Goal: Use online tool/utility

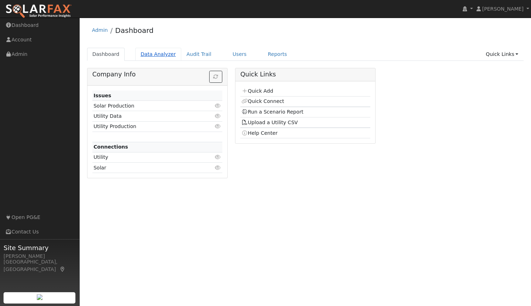
click at [155, 55] on link "Data Analyzer" at bounding box center [158, 54] width 46 height 13
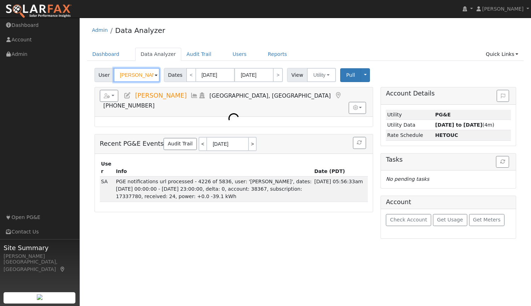
click at [147, 78] on input "[PERSON_NAME]" at bounding box center [137, 75] width 46 height 14
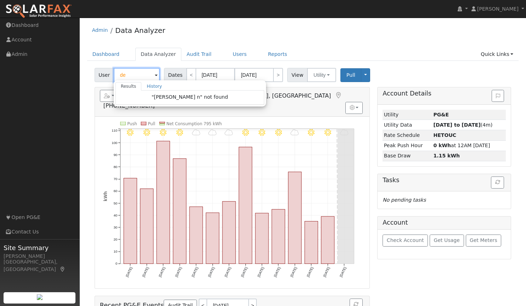
type input "d"
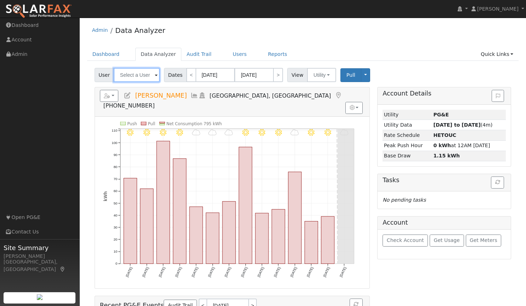
click at [149, 76] on input "text" at bounding box center [137, 75] width 46 height 14
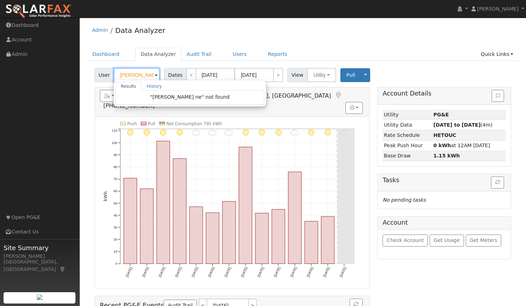
scroll to position [0, 4]
click at [327, 43] on div "Admin Data Analyzer Dashboard Data Analyzer Audit Trail Users Reports Quick Lin…" at bounding box center [302, 197] width 439 height 353
type input "[PERSON_NAME]"
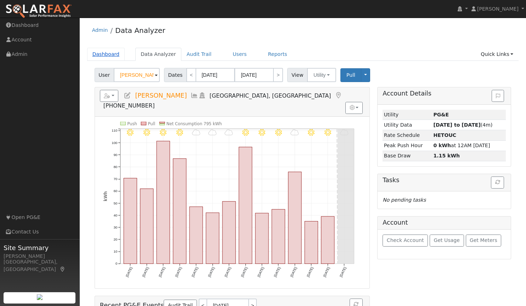
click at [102, 55] on link "Dashboard" at bounding box center [106, 54] width 38 height 13
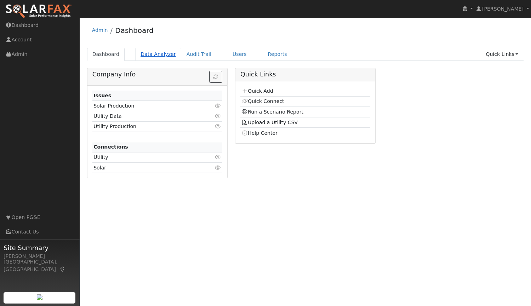
click at [157, 55] on link "Data Analyzer" at bounding box center [158, 54] width 46 height 13
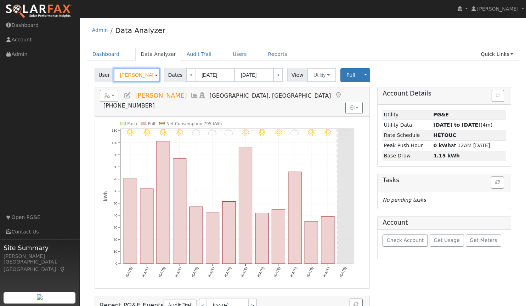
click at [140, 78] on input "[PERSON_NAME]" at bounding box center [137, 75] width 46 height 14
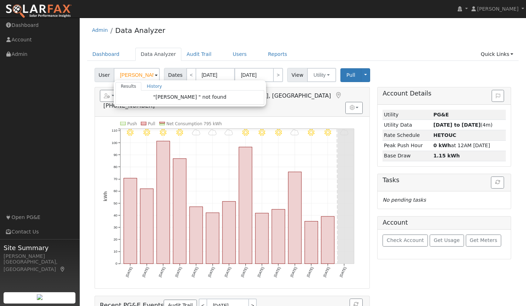
click at [284, 37] on div "Admin Data Analyzer" at bounding box center [303, 32] width 432 height 22
type input "[PERSON_NAME]"
